Goal: Find specific page/section: Find specific page/section

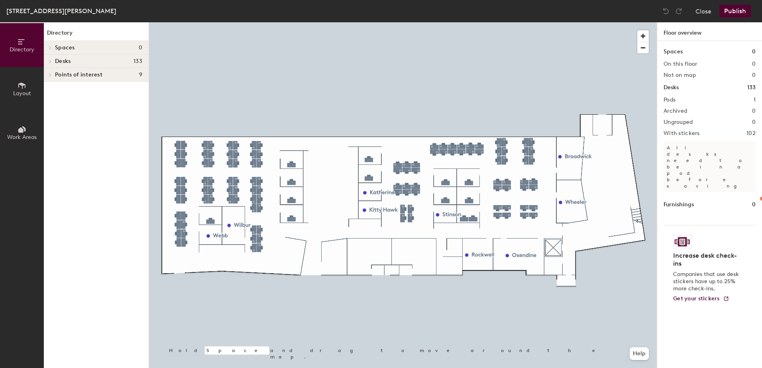
click at [20, 43] on icon at bounding box center [22, 41] width 9 height 9
click at [20, 44] on icon at bounding box center [22, 41] width 9 height 9
click at [49, 60] on icon at bounding box center [50, 61] width 3 height 4
click at [49, 74] on icon at bounding box center [50, 75] width 3 height 4
